Goal: Find specific page/section: Find specific page/section

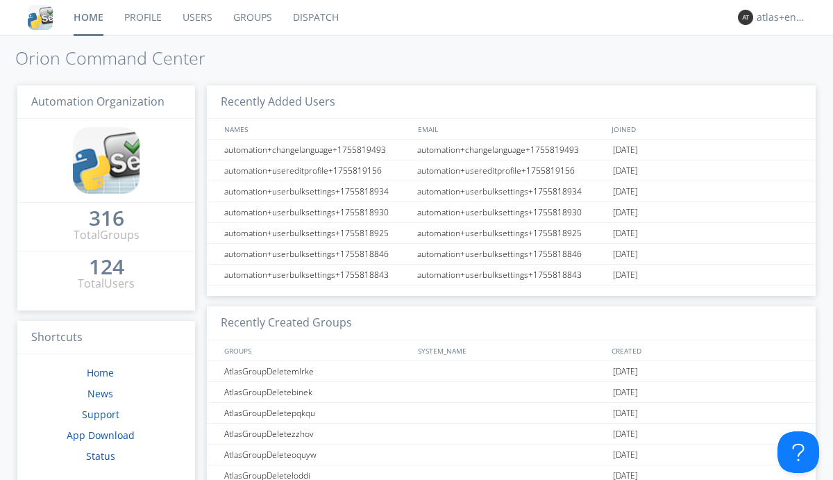
click at [314, 17] on link "Dispatch" at bounding box center [316, 17] width 67 height 35
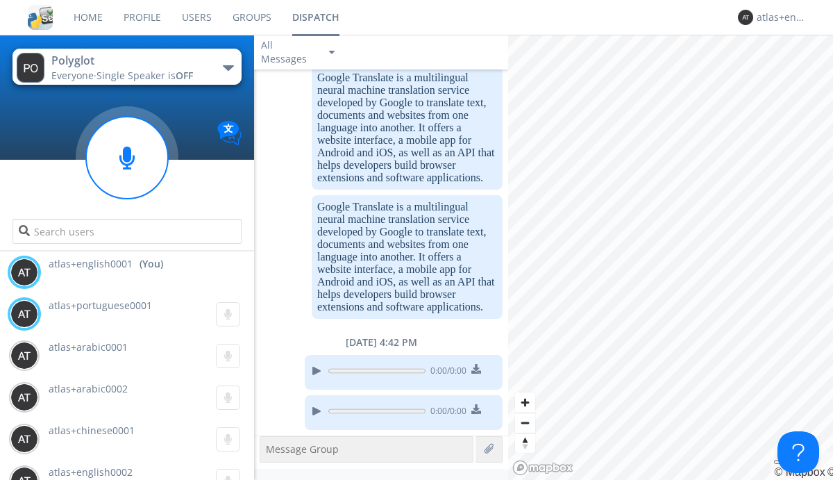
scroll to position [1877, 0]
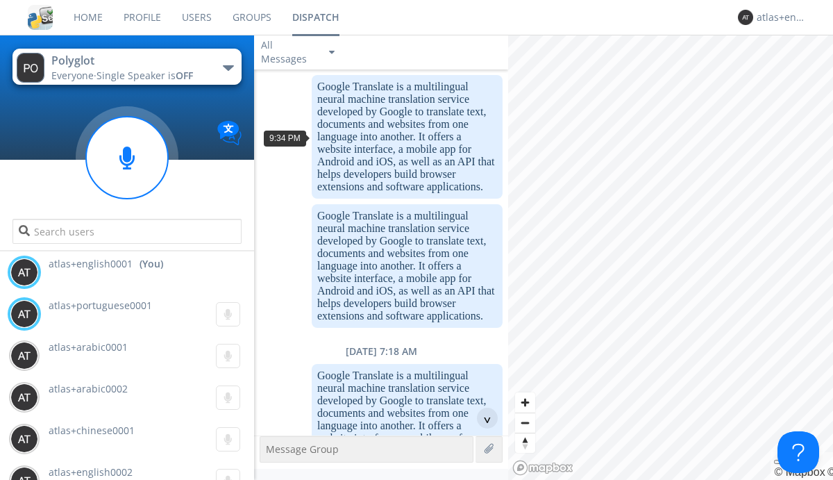
scroll to position [67, 0]
click at [482, 418] on div "^" at bounding box center [487, 417] width 21 height 21
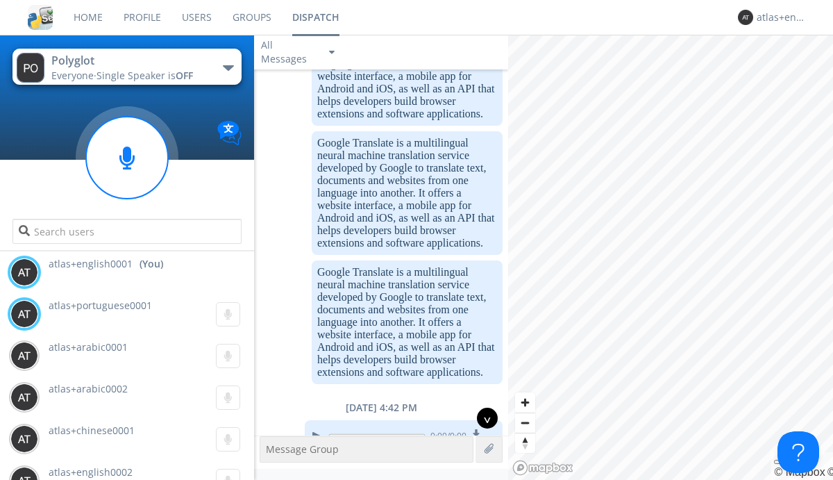
scroll to position [1877, 0]
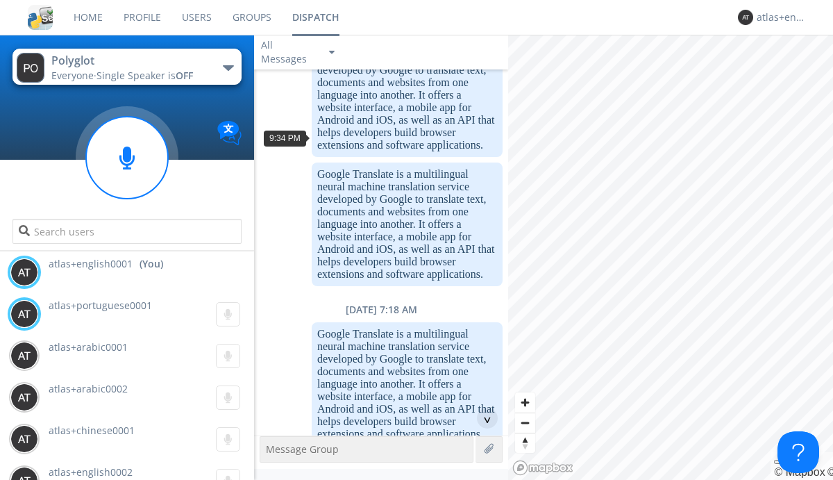
scroll to position [25, 0]
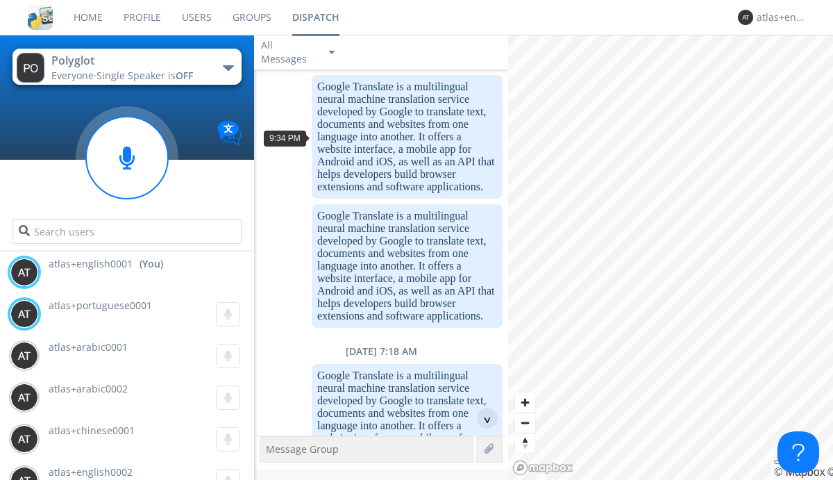
click at [482, 418] on div "^" at bounding box center [487, 417] width 21 height 21
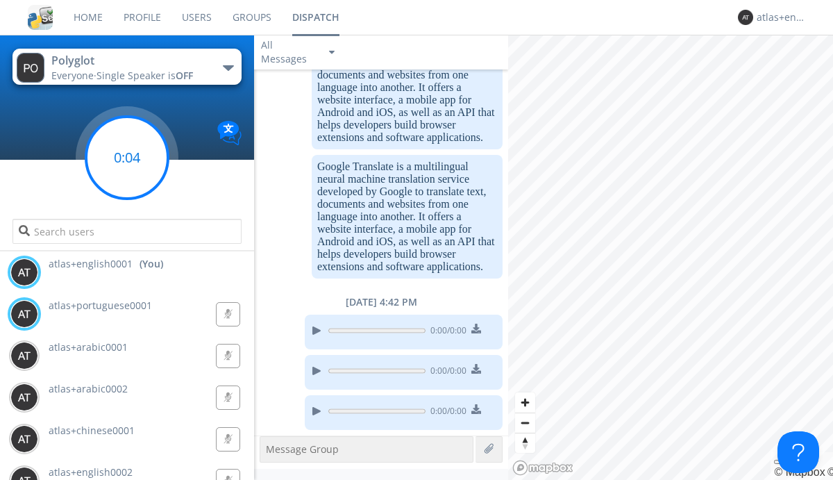
scroll to position [1875, 0]
click at [127, 158] on g at bounding box center [127, 158] width 82 height 82
